Goal: Information Seeking & Learning: Check status

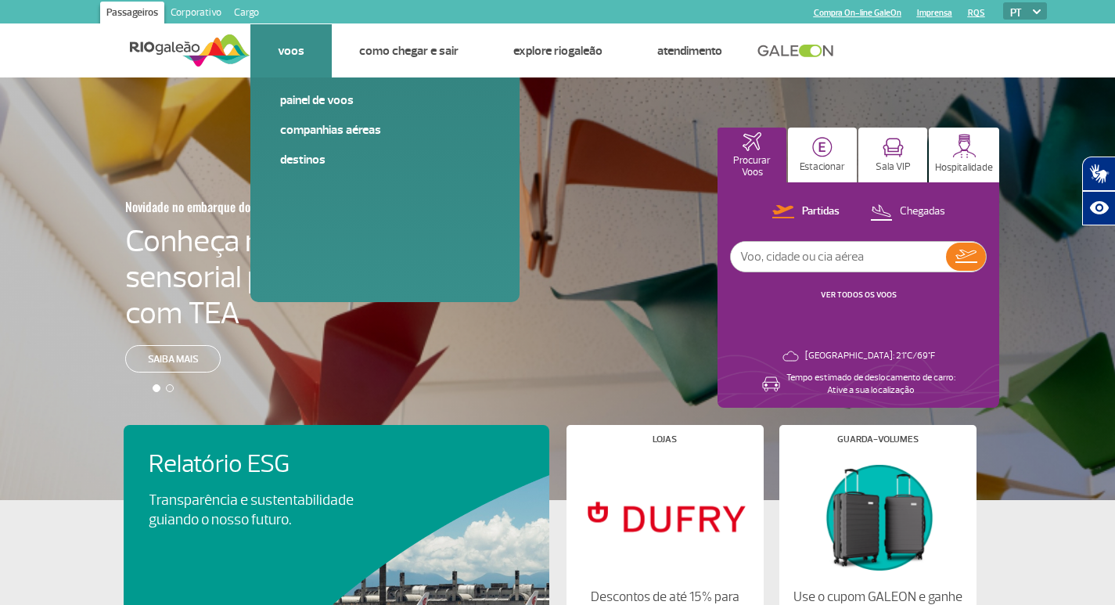
click at [288, 58] on link "Voos" at bounding box center [291, 51] width 27 height 16
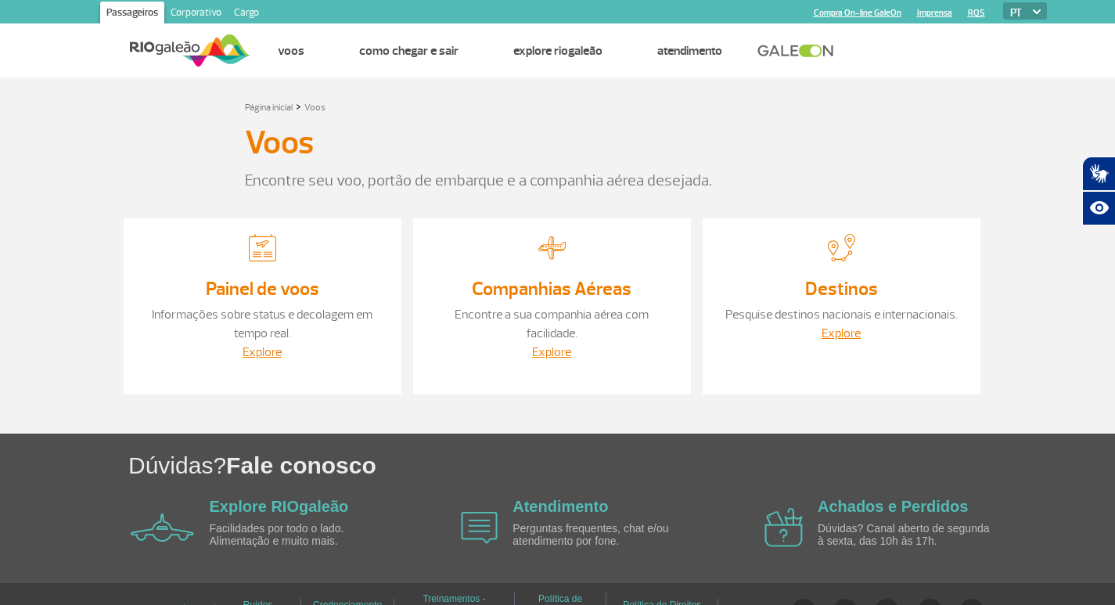
click at [269, 295] on link "Painel de voos" at bounding box center [262, 288] width 113 height 23
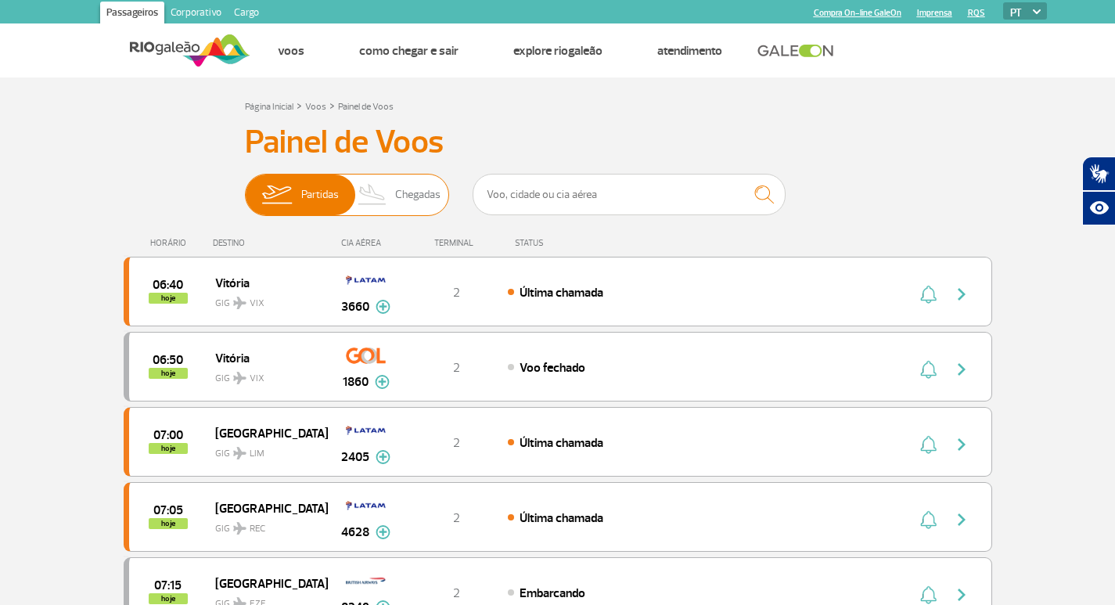
click at [423, 200] on span "Chegadas" at bounding box center [417, 195] width 45 height 41
click at [245, 187] on input "Partidas Chegadas" at bounding box center [245, 187] width 0 height 0
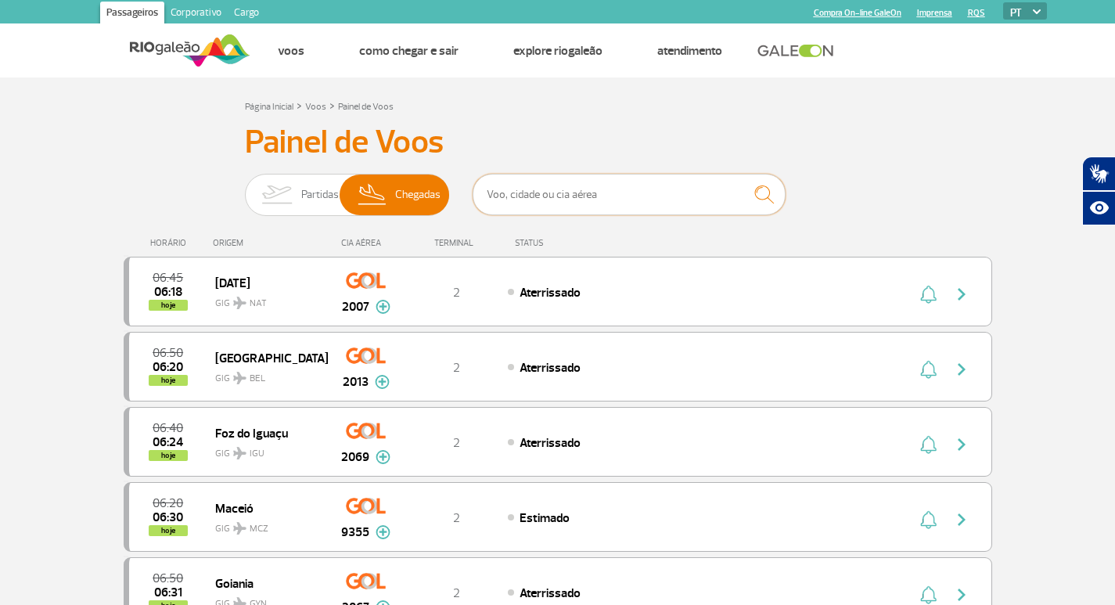
click at [624, 188] on input "text" at bounding box center [629, 194] width 313 height 41
type input "[GEOGRAPHIC_DATA]"
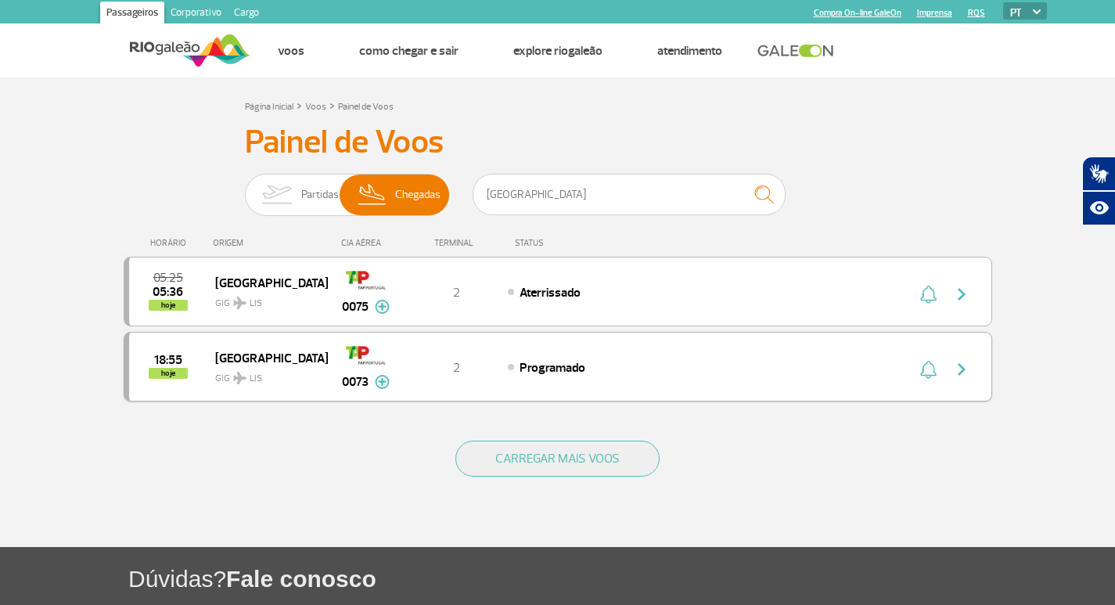
click at [189, 374] on div "18:55 hoje" at bounding box center [172, 367] width 86 height 24
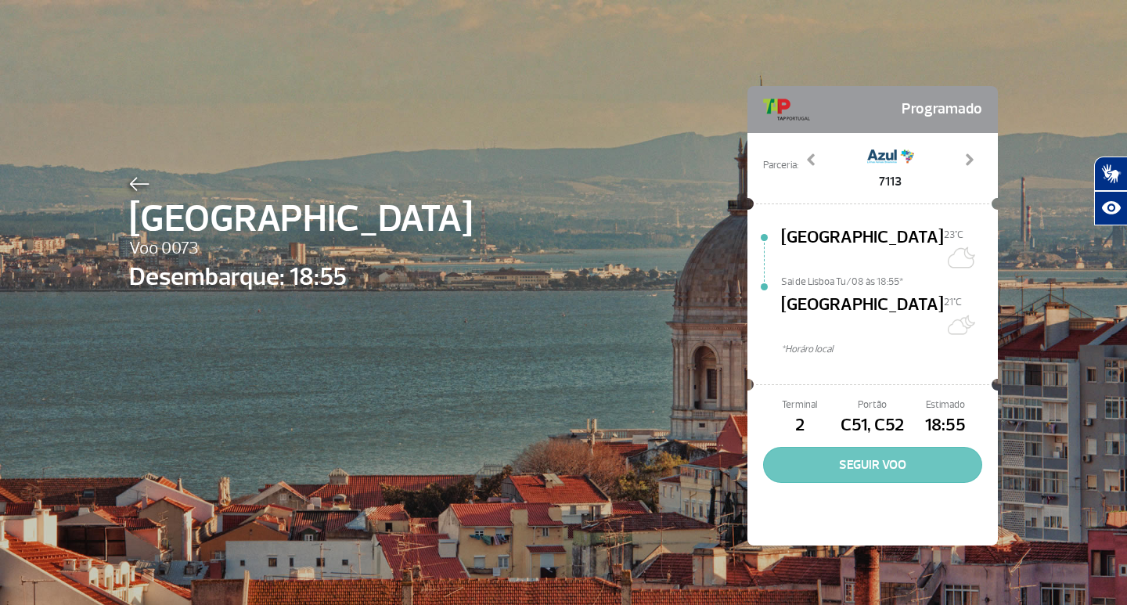
click at [834, 447] on button "SEGUIR VOO" at bounding box center [872, 465] width 219 height 36
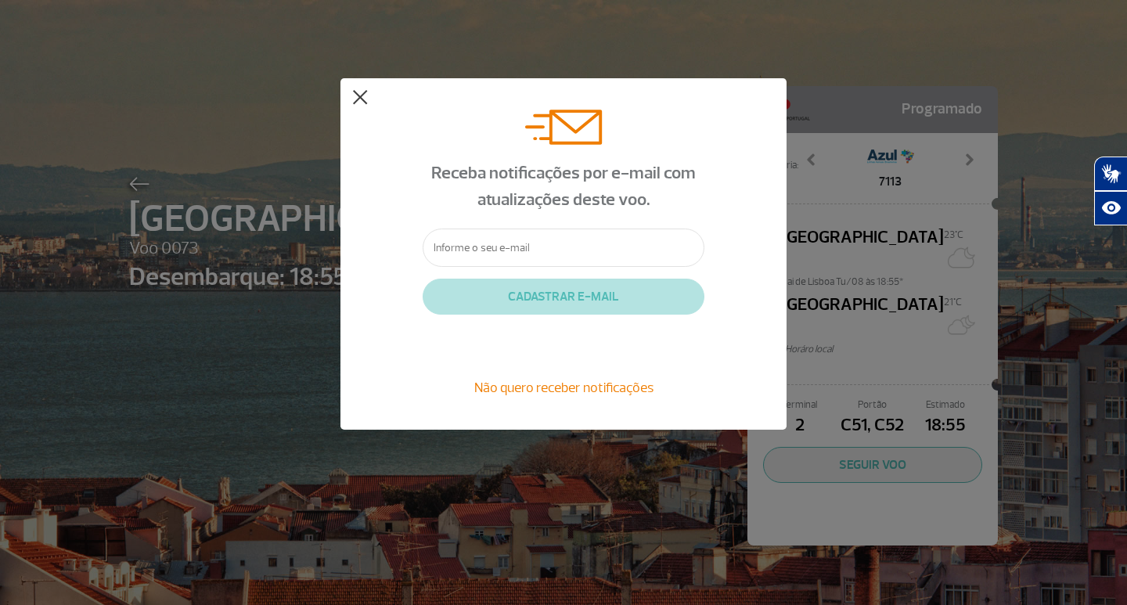
click at [355, 96] on button at bounding box center [360, 98] width 16 height 16
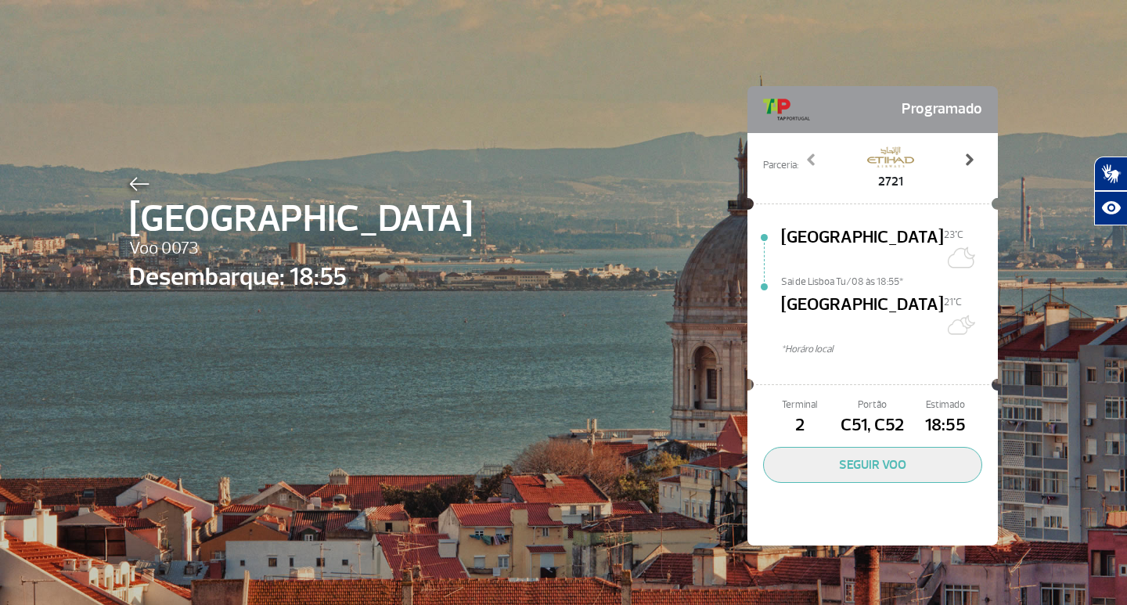
click at [962, 157] on span at bounding box center [969, 160] width 16 height 16
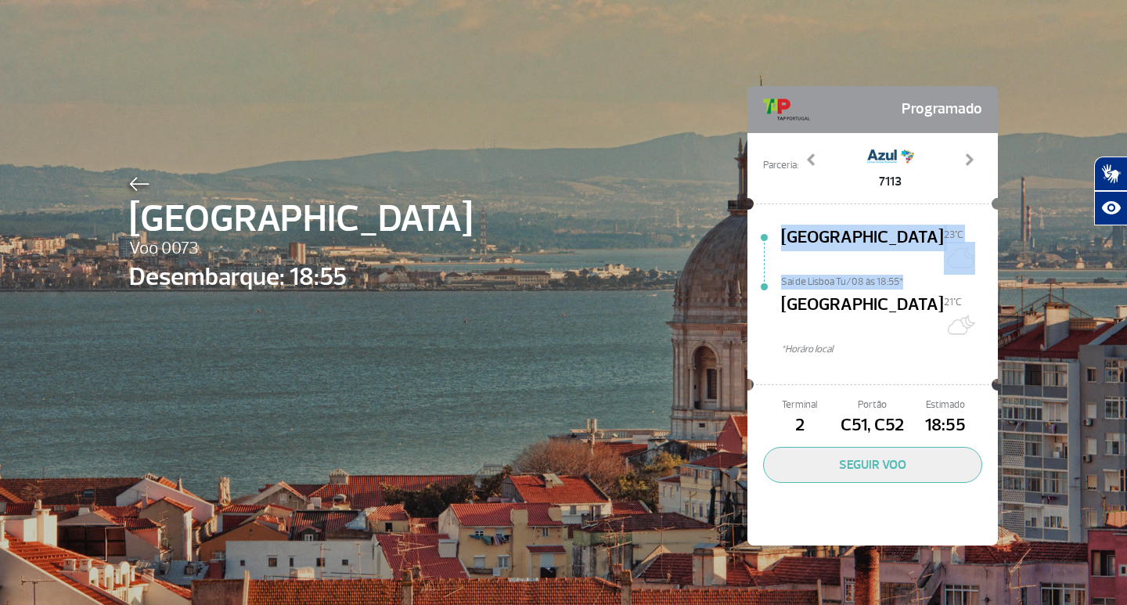
drag, startPoint x: 902, startPoint y: 264, endPoint x: 759, endPoint y: 266, distance: 142.5
click at [759, 266] on div "Lisboa 23°C Sai de [GEOGRAPHIC_DATA] Tu/08 às 18:55* [GEOGRAPHIC_DATA][DATE]C *…" at bounding box center [872, 294] width 250 height 163
click at [621, 329] on div "Lisboa Voo 0073 Desembarque: 18:55 Programado Parceria: 2721 5437 7113 9092 Pre…" at bounding box center [563, 292] width 892 height 585
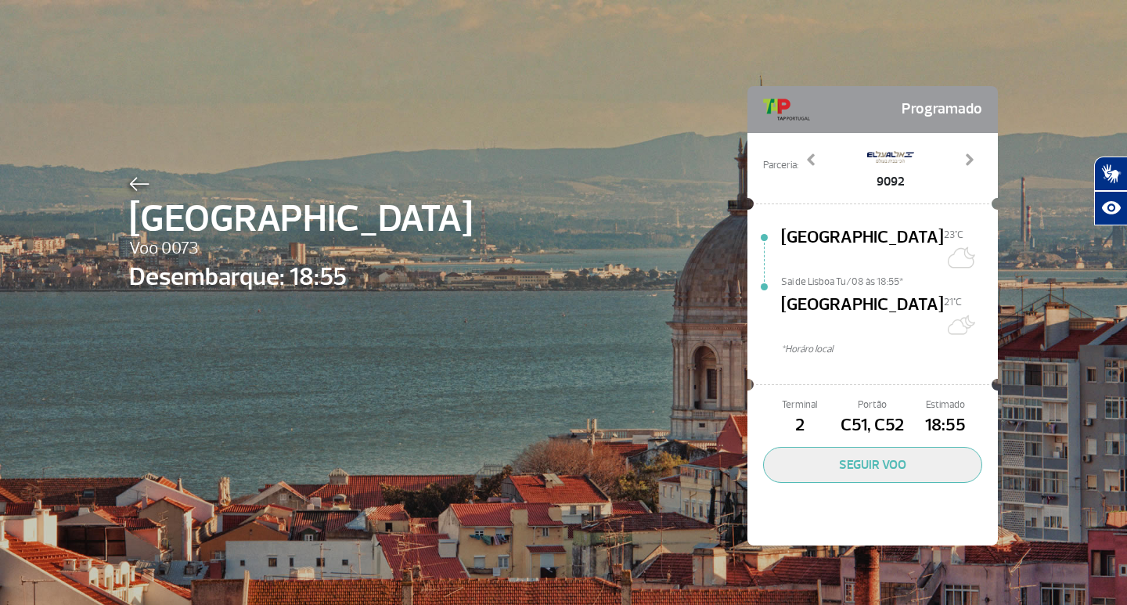
click at [789, 275] on span "Sai de Lisboa Tu/08 às 18:55*" at bounding box center [889, 280] width 217 height 11
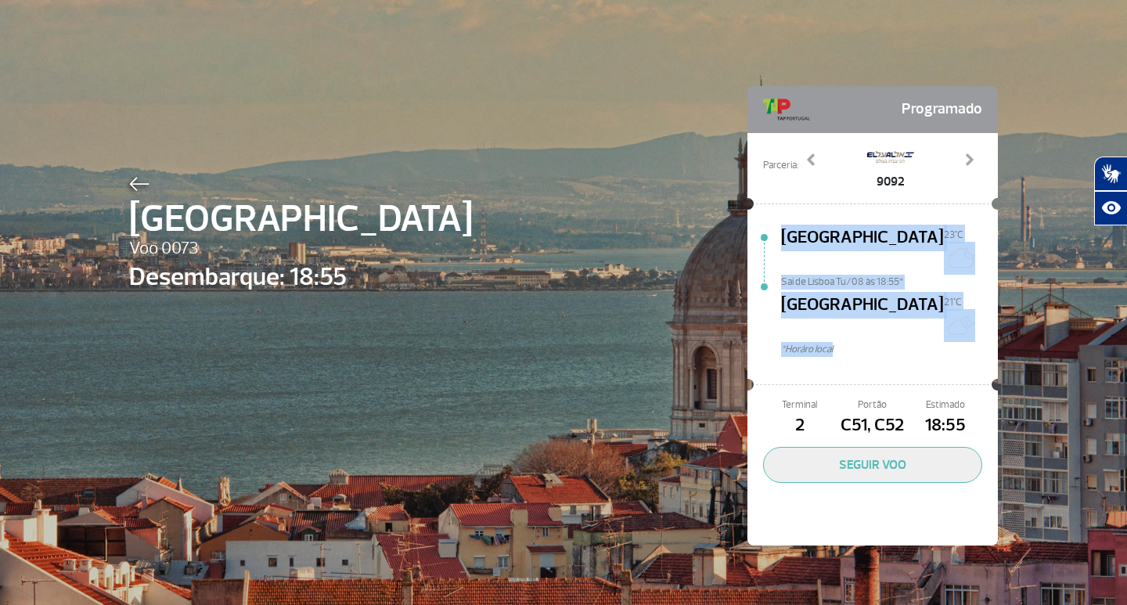
drag, startPoint x: 834, startPoint y: 314, endPoint x: 755, endPoint y: 314, distance: 79.0
click at [755, 314] on div "Lisboa 23°C Sai de [GEOGRAPHIC_DATA] Tu/08 às 18:55* [GEOGRAPHIC_DATA][DATE]C *…" at bounding box center [872, 294] width 250 height 163
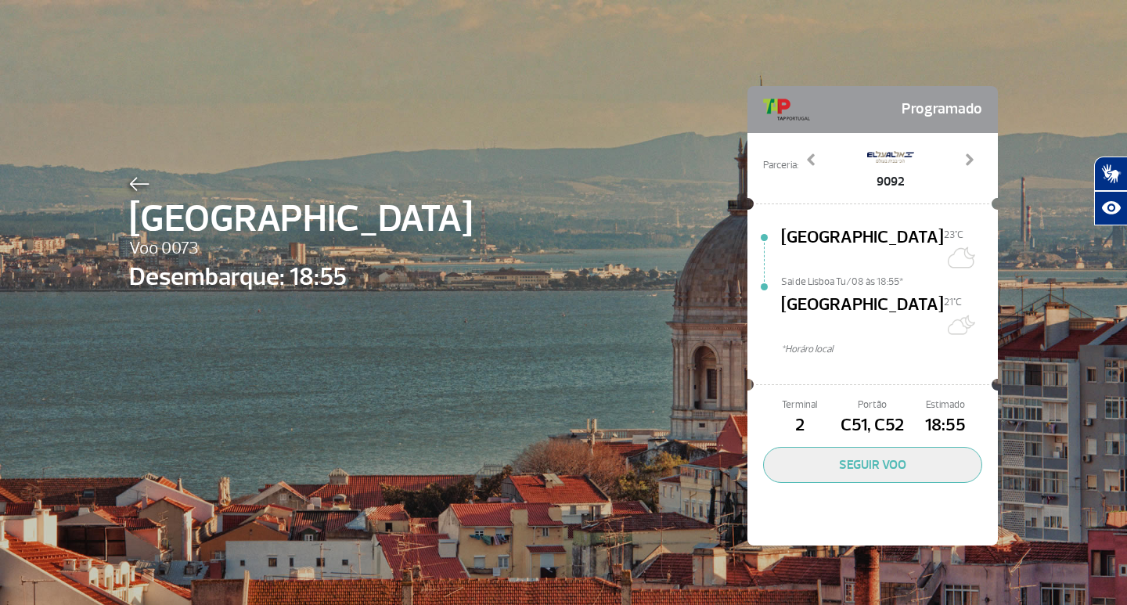
click at [886, 328] on div "Lisboa 23°C Sai de [GEOGRAPHIC_DATA] Tu/08 às 18:55* [GEOGRAPHIC_DATA][DATE]C *…" at bounding box center [889, 300] width 217 height 151
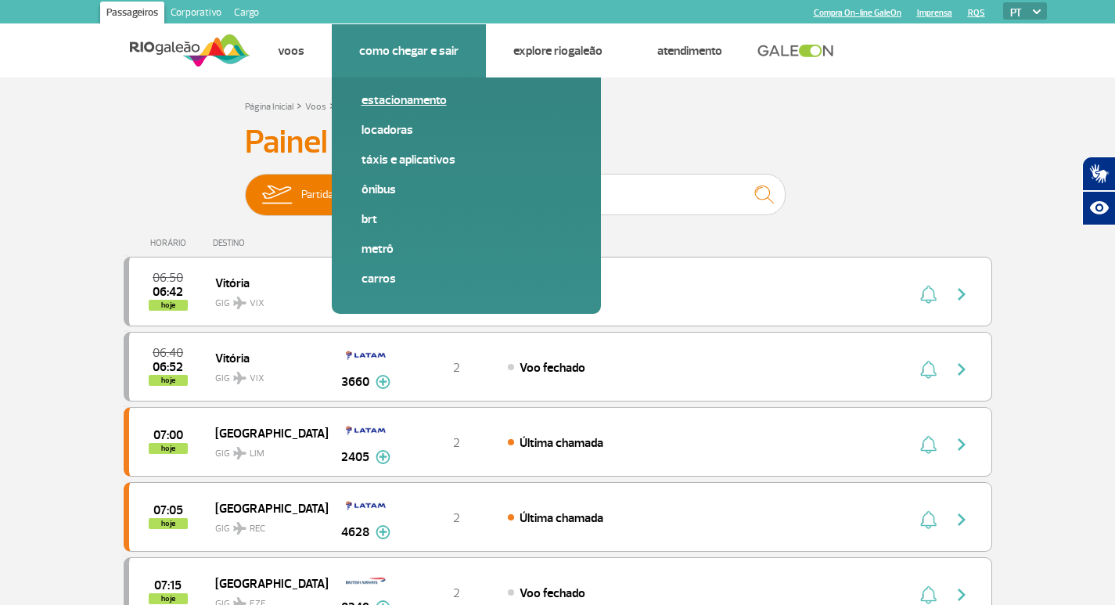
click at [405, 96] on link "Estacionamento" at bounding box center [467, 100] width 210 height 17
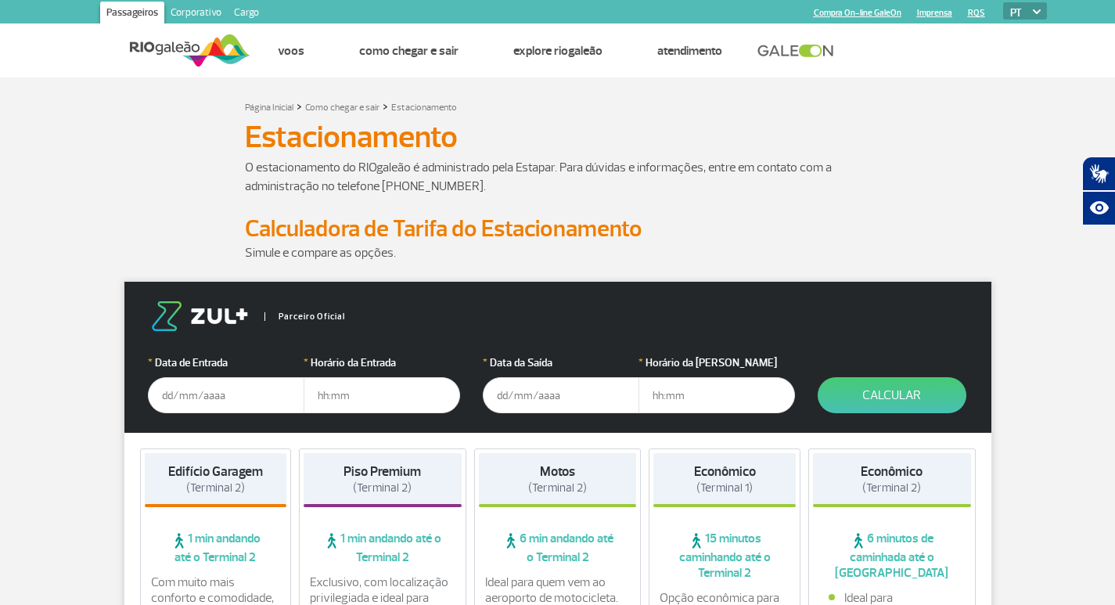
click at [244, 392] on input "text" at bounding box center [226, 395] width 157 height 36
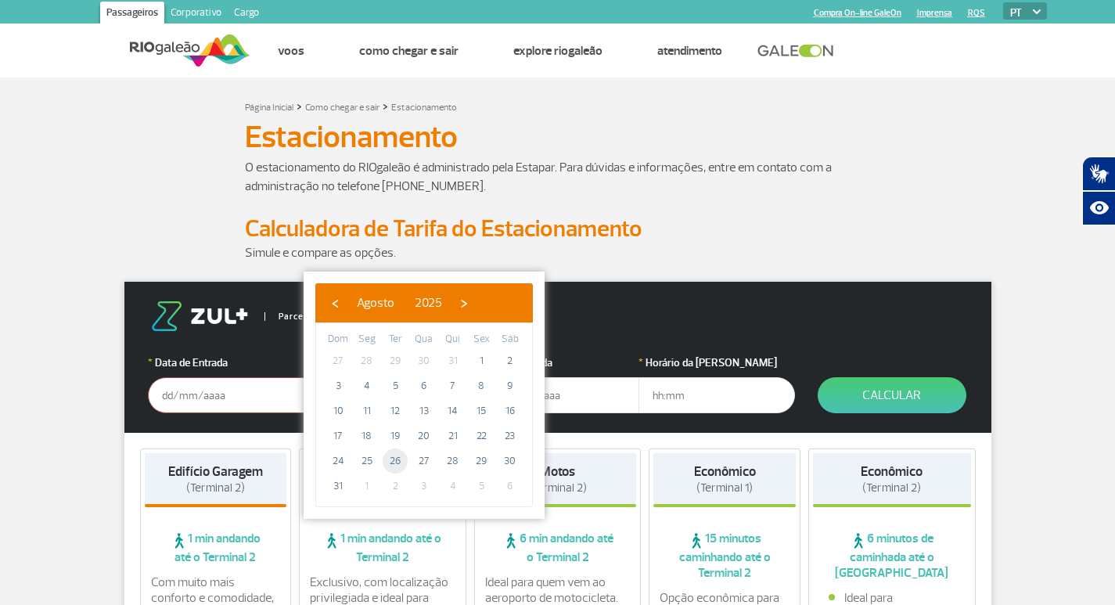
click at [400, 461] on span "26" at bounding box center [395, 460] width 25 height 25
type input "[DATE]"
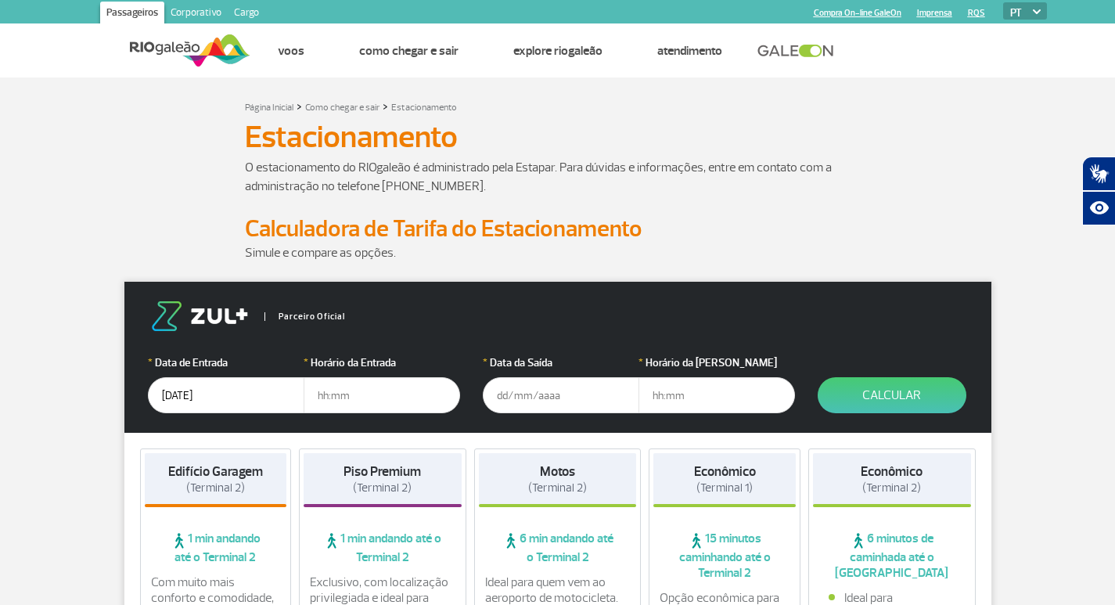
click at [403, 398] on input "text" at bounding box center [382, 395] width 157 height 36
type input "18:00"
click at [595, 400] on input "text" at bounding box center [561, 395] width 157 height 36
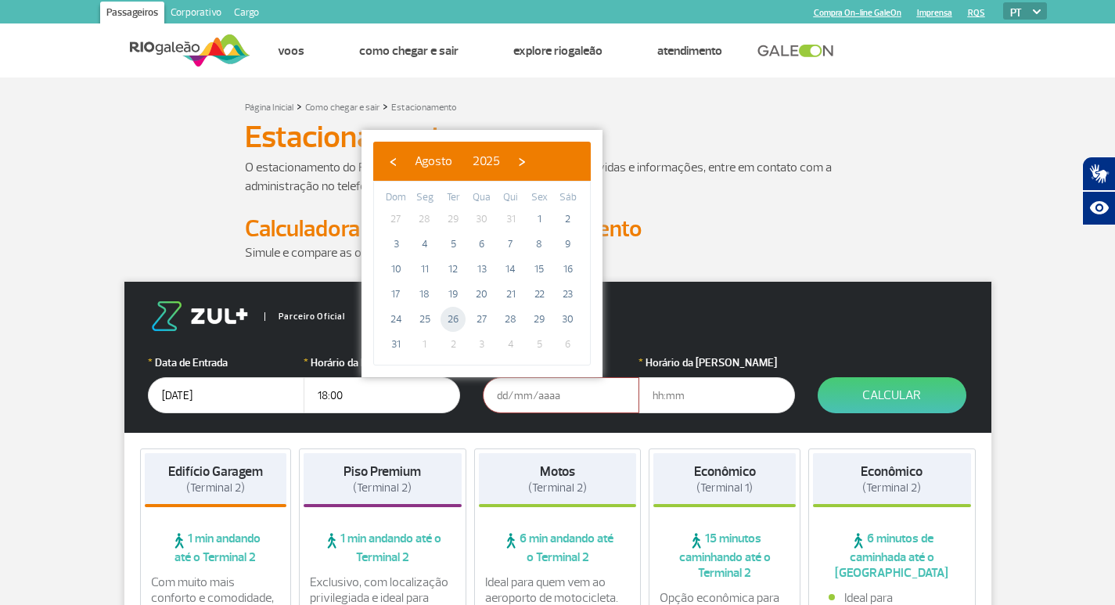
click at [447, 319] on span "26" at bounding box center [453, 319] width 25 height 25
type input "[DATE]"
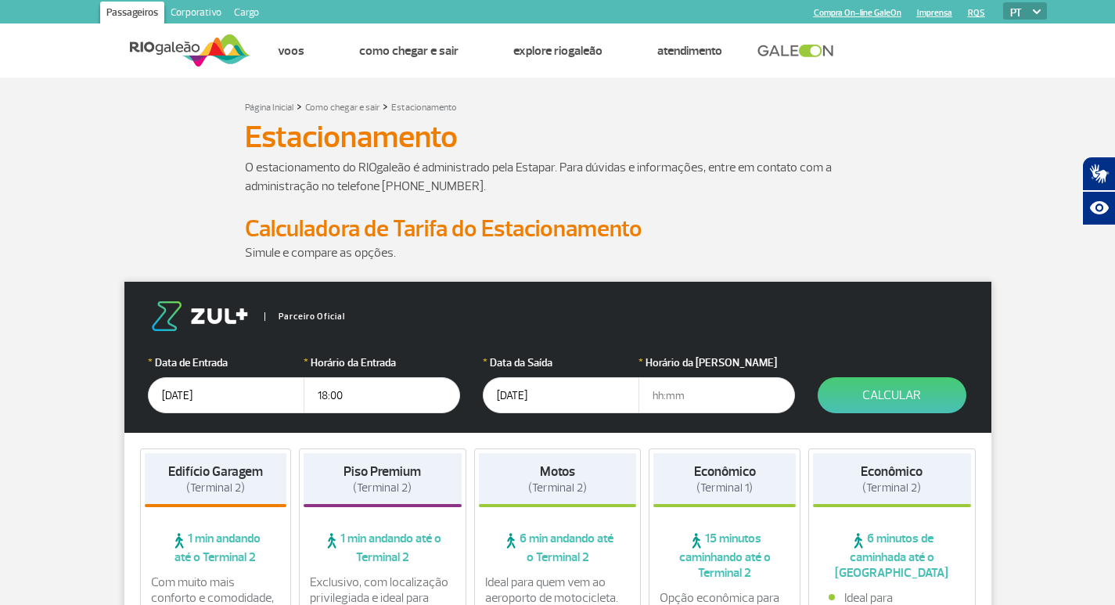
click at [719, 398] on input "text" at bounding box center [717, 395] width 157 height 36
type input "20:00"
click at [924, 408] on button "Calcular" at bounding box center [892, 395] width 149 height 36
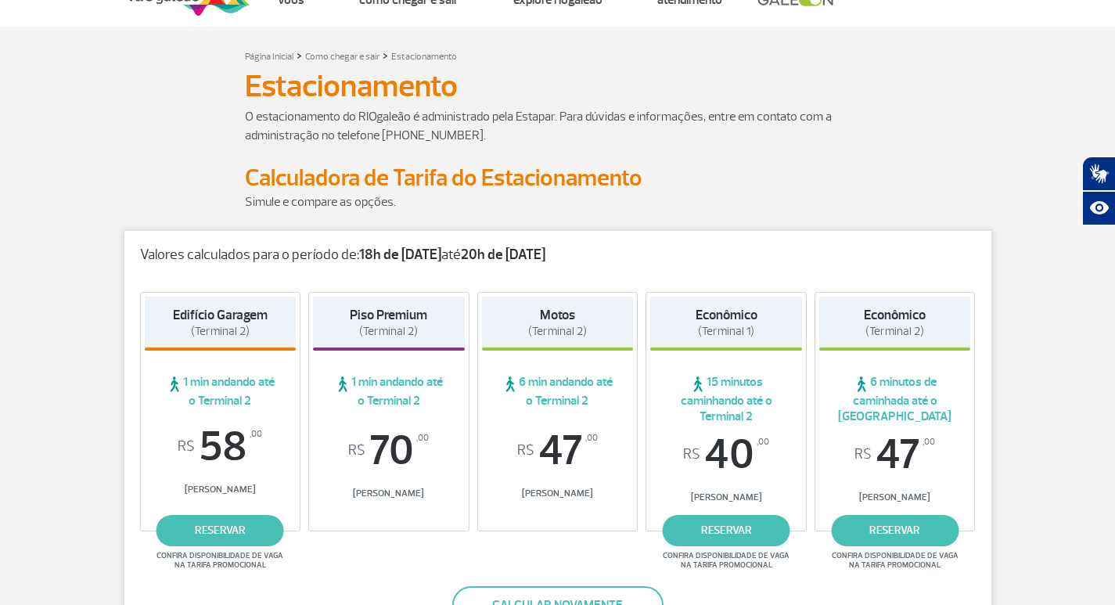
scroll to position [78, 0]
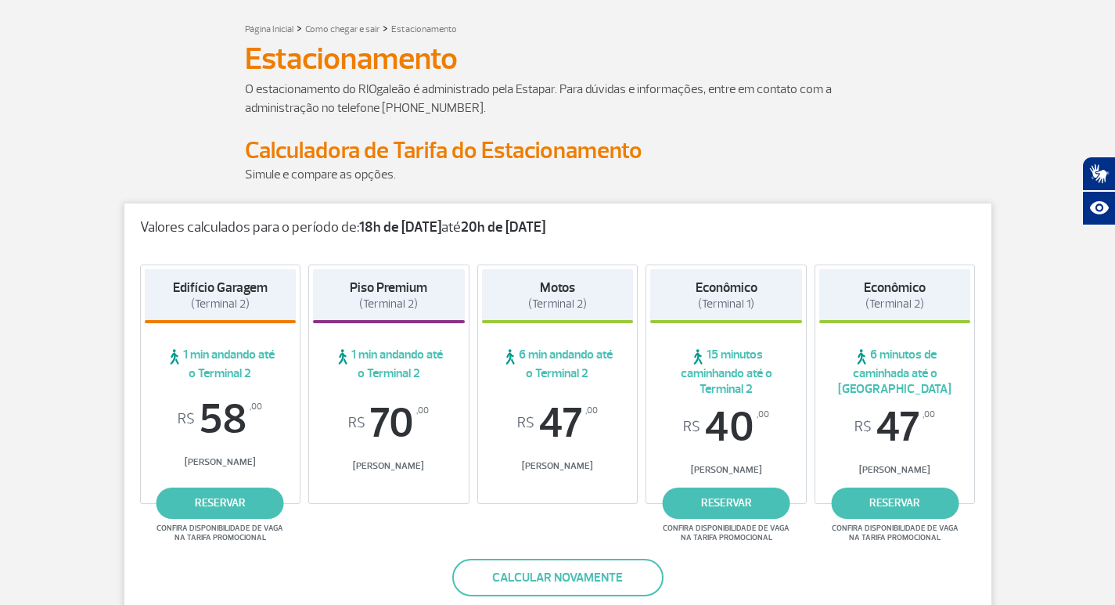
drag, startPoint x: 351, startPoint y: 174, endPoint x: 270, endPoint y: 175, distance: 81.4
click at [330, 174] on p "Simule e compare as opções." at bounding box center [558, 174] width 626 height 19
click at [270, 175] on p "Simule e compare as opções." at bounding box center [558, 174] width 626 height 19
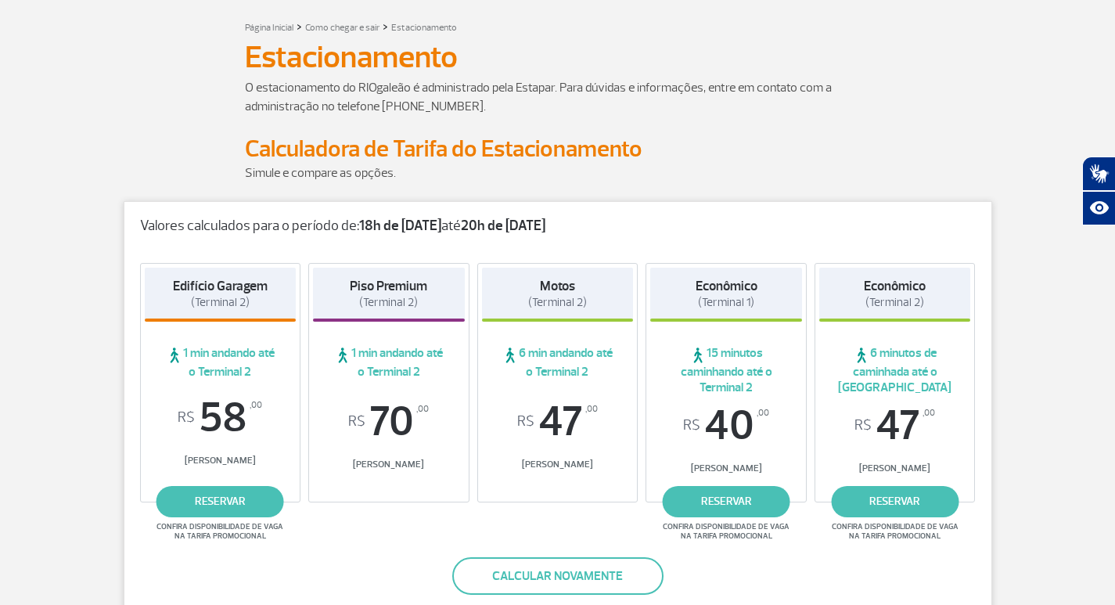
scroll to position [0, 0]
